Goal: Check status: Check status

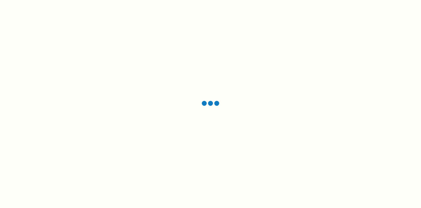
click at [101, 33] on div at bounding box center [210, 104] width 421 height 208
